Goal: Navigation & Orientation: Find specific page/section

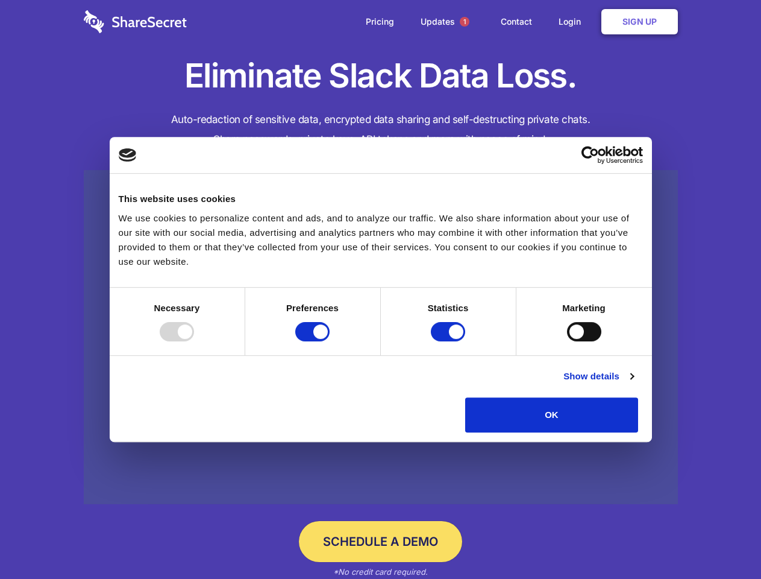
click at [194, 341] on div at bounding box center [177, 331] width 34 height 19
click at [330, 341] on input "Preferences" at bounding box center [312, 331] width 34 height 19
checkbox input "false"
click at [450, 341] on input "Statistics" at bounding box center [448, 331] width 34 height 19
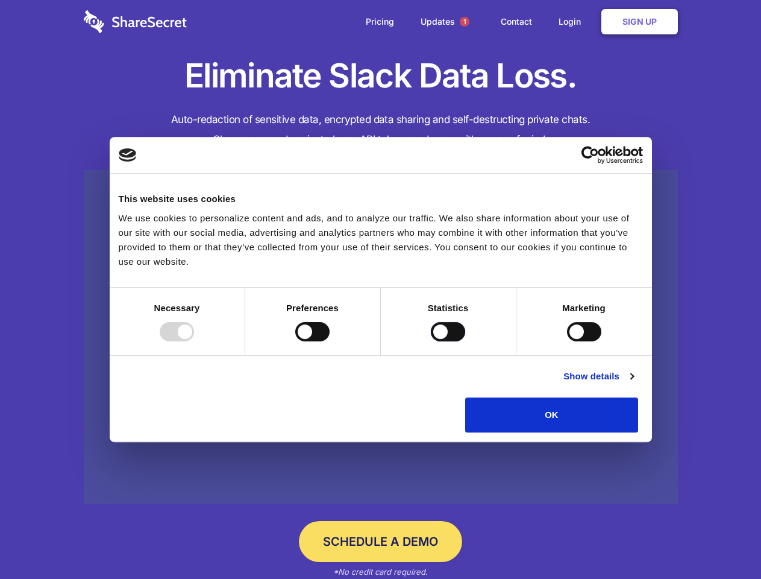
checkbox input "false"
click at [567, 341] on input "Marketing" at bounding box center [584, 331] width 34 height 19
checkbox input "true"
click at [633, 383] on link "Show details" at bounding box center [599, 376] width 70 height 14
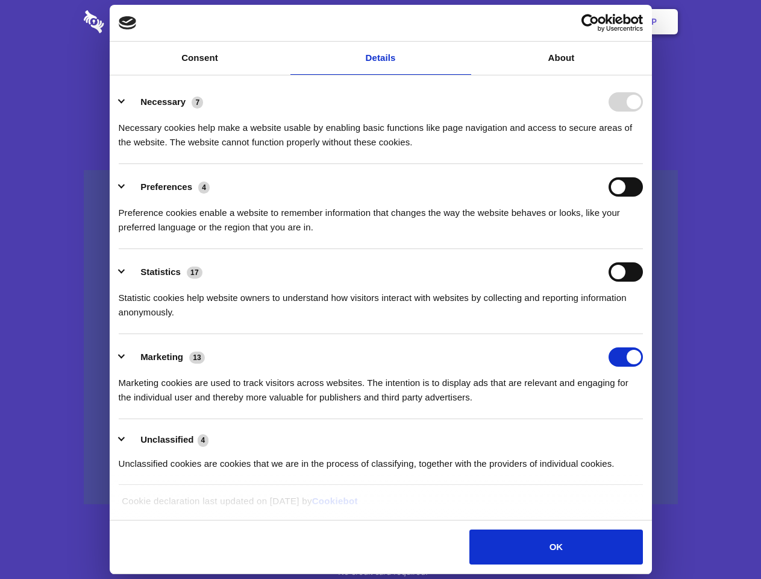
click at [643, 164] on li "Necessary 7 Necessary cookies help make a website usable by enabling basic func…" at bounding box center [381, 121] width 524 height 85
click at [464, 22] on span "1" at bounding box center [465, 22] width 10 height 10
